Goal: Task Accomplishment & Management: Complete application form

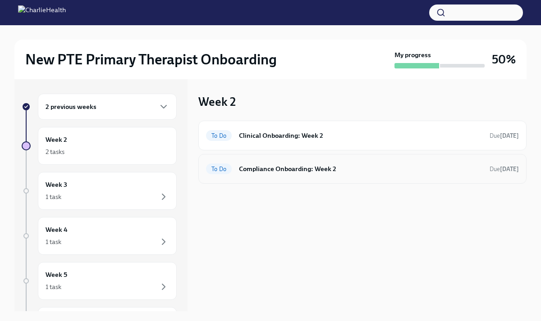
click at [282, 171] on h6 "Compliance Onboarding: Week 2" at bounding box center [360, 169] width 243 height 10
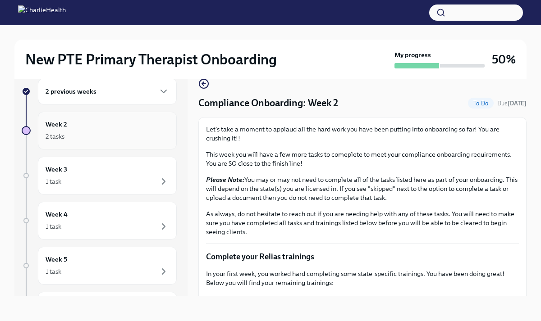
click at [60, 130] on div "Week 2 2 tasks" at bounding box center [107, 130] width 123 height 23
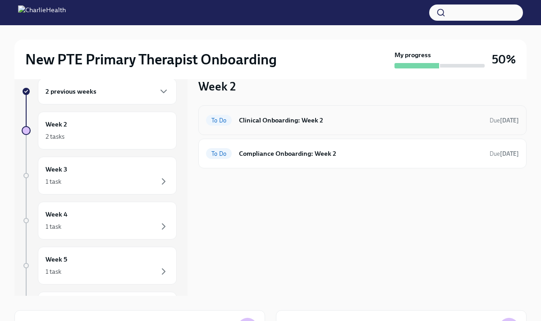
click at [257, 121] on h6 "Clinical Onboarding: Week 2" at bounding box center [360, 120] width 243 height 10
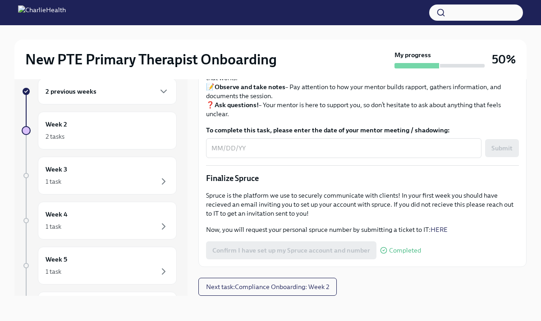
scroll to position [1011, 0]
click at [270, 150] on textarea "To complete this task, please enter the date of your mentor meeting / shadowing:" at bounding box center [343, 148] width 264 height 11
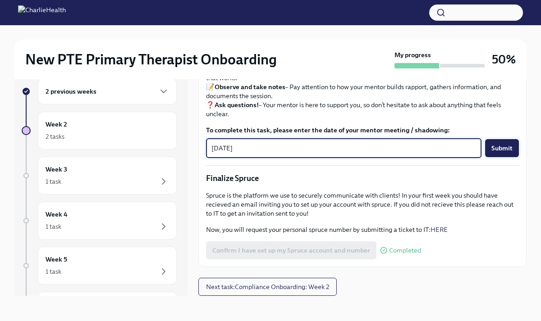
type textarea "[DATE]"
click at [496, 153] on button "Submit" at bounding box center [502, 148] width 34 height 18
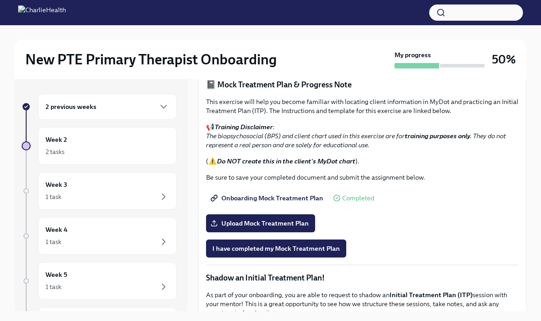
scroll to position [724, 0]
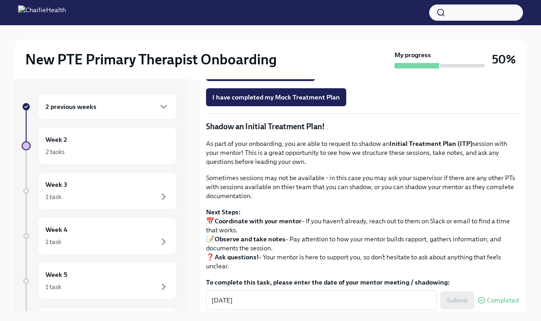
click at [291, 51] on span "Onboarding Mock Treatment Plan" at bounding box center [267, 46] width 111 height 9
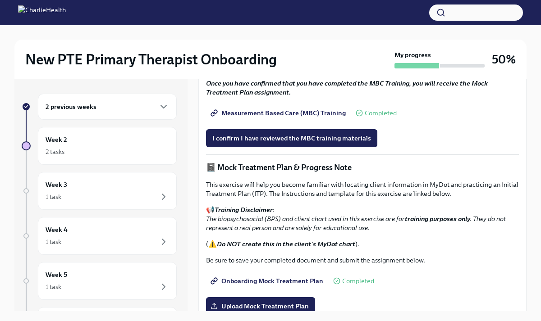
scroll to position [494, 0]
